Goal: Task Accomplishment & Management: Complete application form

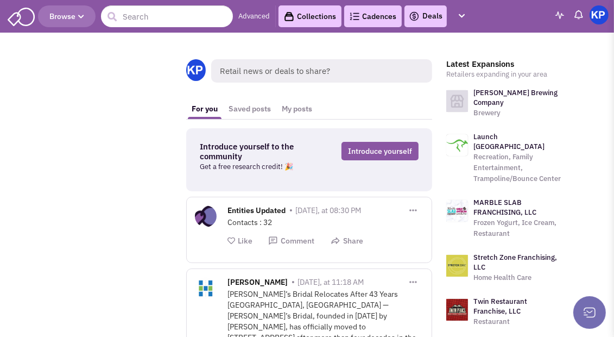
click at [424, 17] on link "Deals" at bounding box center [426, 16] width 34 height 13
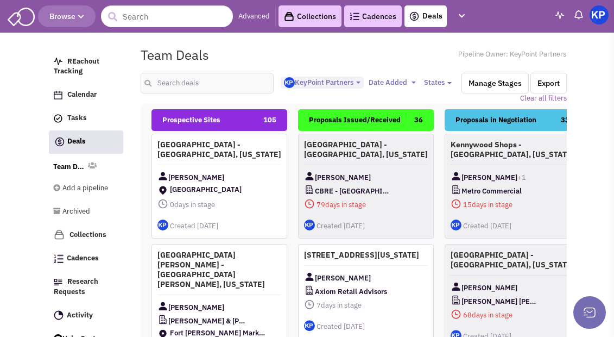
select select "1900"
select select
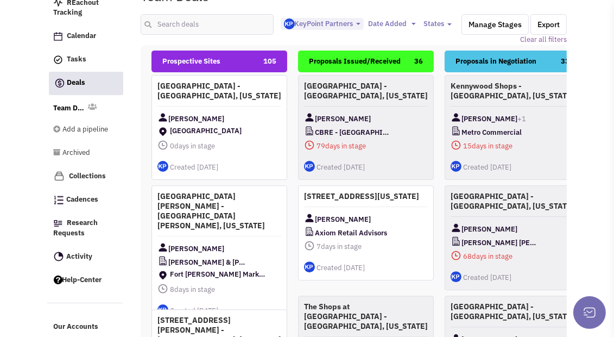
scroll to position [176, 0]
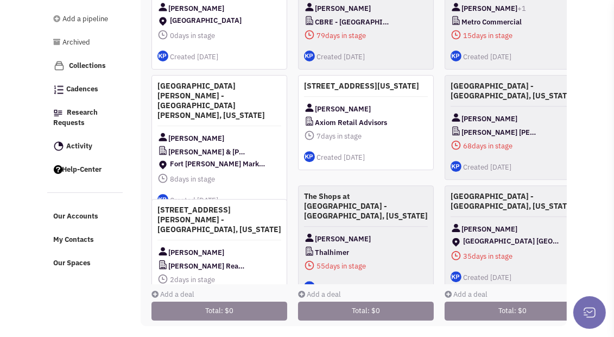
click at [177, 290] on link "Add a deal" at bounding box center [173, 294] width 43 height 9
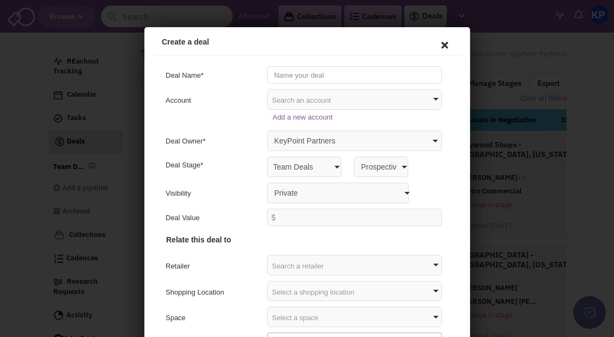
click at [329, 76] on input "text" at bounding box center [352, 72] width 175 height 17
type input "[GEOGRAPHIC_DATA] - [GEOGRAPHIC_DATA][PERSON_NAME], [US_STATE]"
click at [293, 189] on select "Private Anyone with access to this pipeline" at bounding box center [336, 190] width 142 height 21
select select "false"
click at [265, 180] on select "Private Anyone with access to this pipeline" at bounding box center [336, 190] width 142 height 21
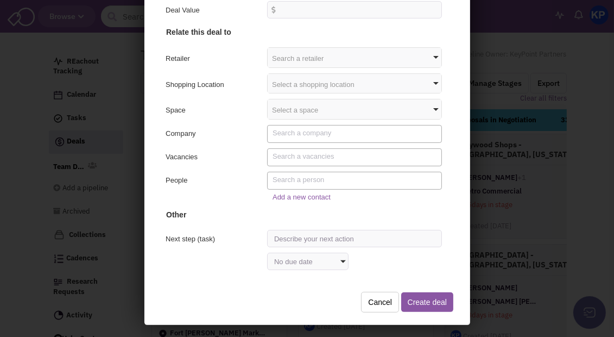
scroll to position [154, 0]
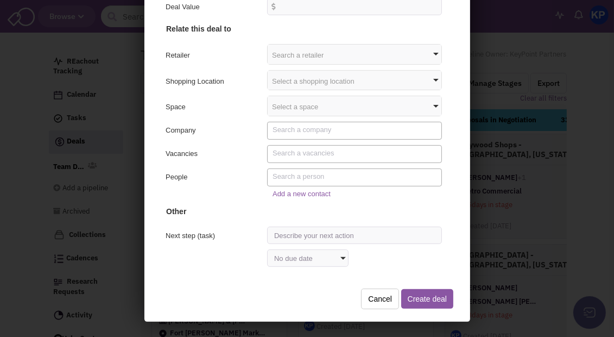
click at [285, 79] on div "Select a shopping location" at bounding box center [353, 80] width 174 height 20
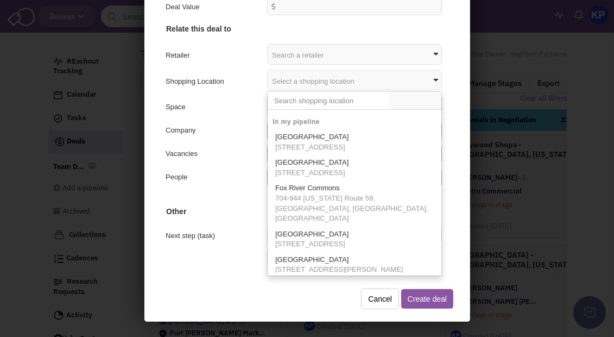
click at [285, 98] on input "text" at bounding box center [327, 99] width 122 height 17
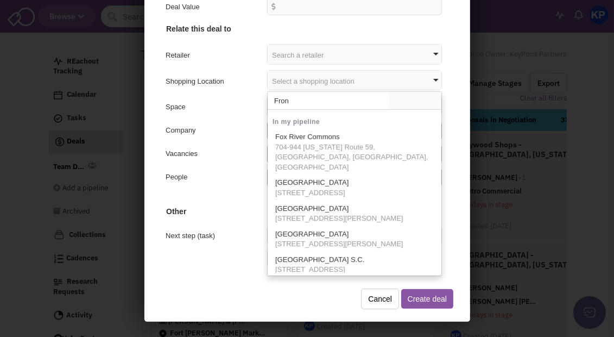
type input "Front"
